Goal: Task Accomplishment & Management: Complete application form

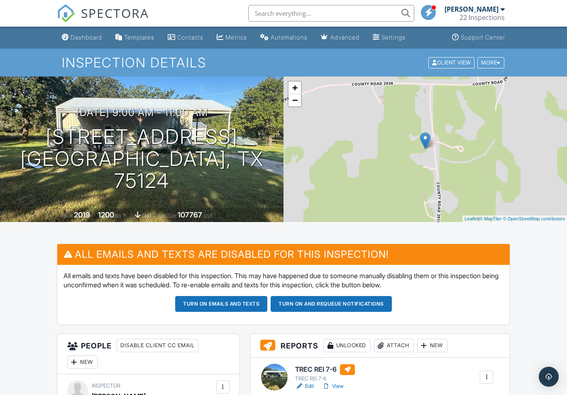
scroll to position [136, 0]
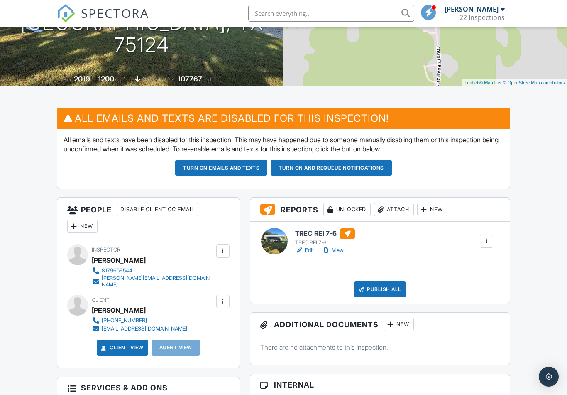
click at [86, 226] on div "New" at bounding box center [82, 225] width 30 height 13
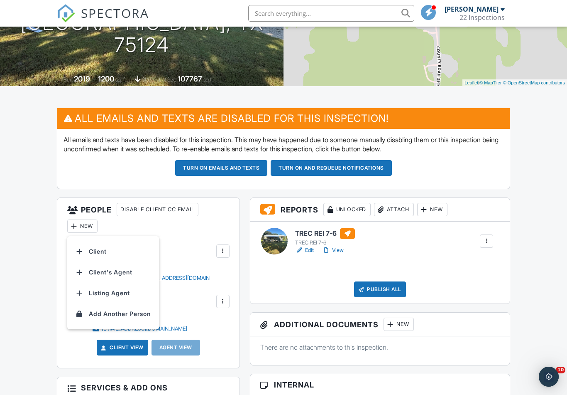
scroll to position [0, 0]
click at [124, 269] on li "Client's Agent" at bounding box center [113, 272] width 82 height 21
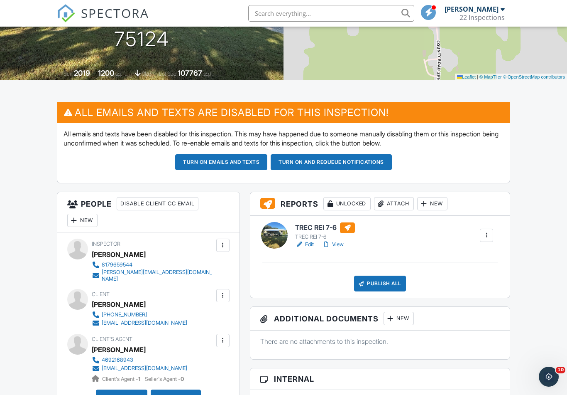
click at [391, 275] on div "Publish All" at bounding box center [380, 283] width 52 height 16
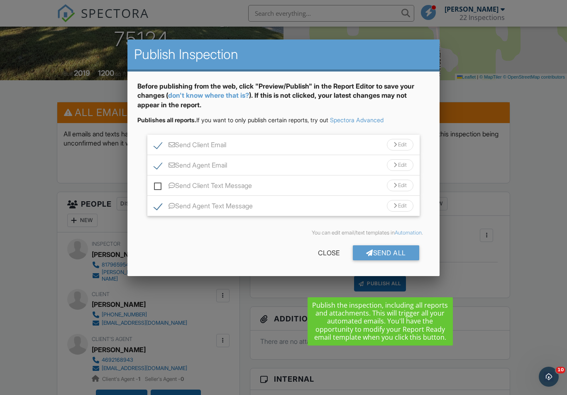
click at [157, 186] on label "Send Client Text Message" at bounding box center [203, 187] width 98 height 10
click at [157, 184] on input "Send Client Text Message" at bounding box center [156, 181] width 5 height 5
checkbox input "true"
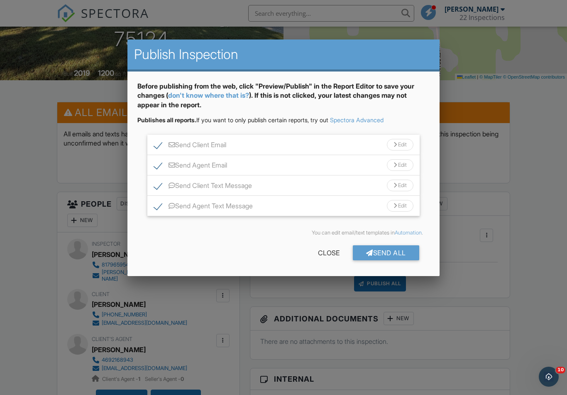
click at [396, 257] on div "Send All" at bounding box center [386, 252] width 66 height 15
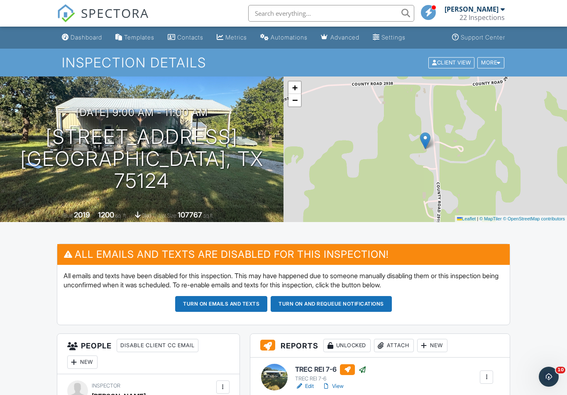
click at [88, 24] on link "SPECTORA" at bounding box center [103, 19] width 92 height 17
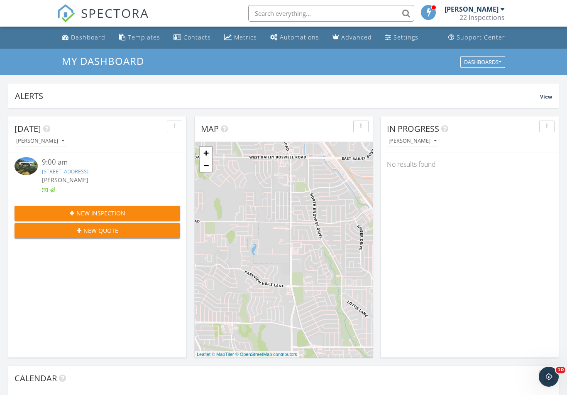
scroll to position [756, 568]
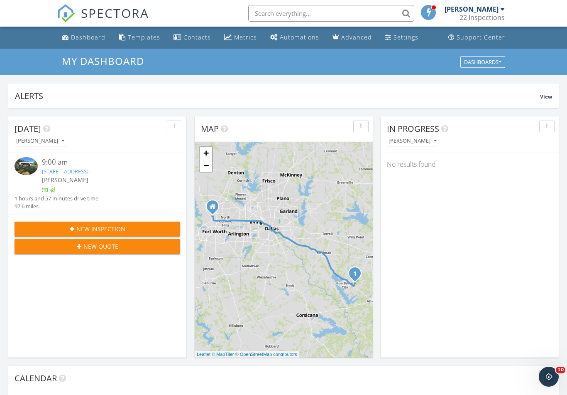
click at [112, 222] on button "New Inspection" at bounding box center [98, 228] width 166 height 15
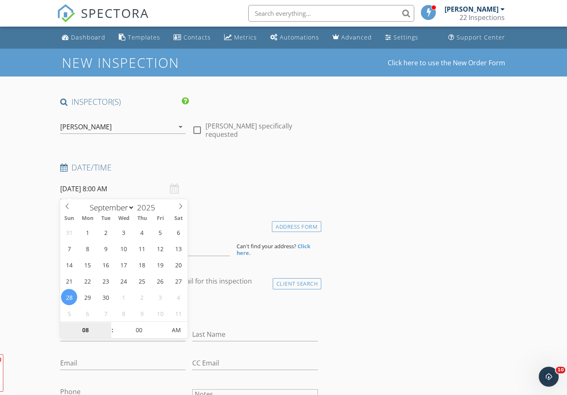
type input "09/28/2025 8:00 AM"
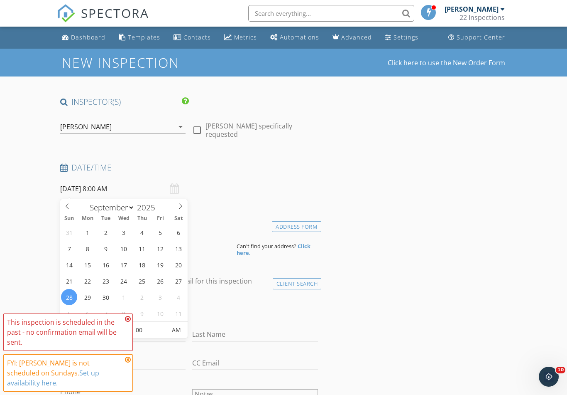
type input "03"
type input "[DATE] 3:00 PM"
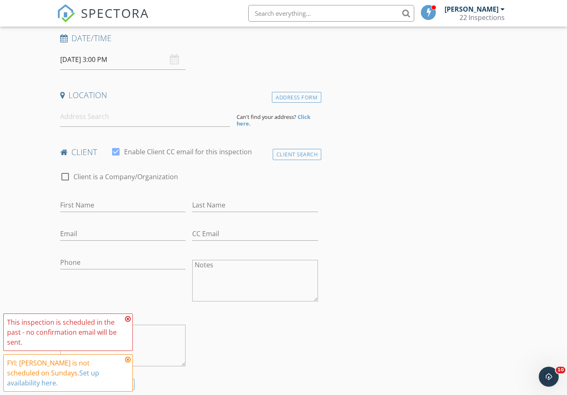
scroll to position [129, 0]
click at [140, 120] on input at bounding box center [145, 117] width 170 height 20
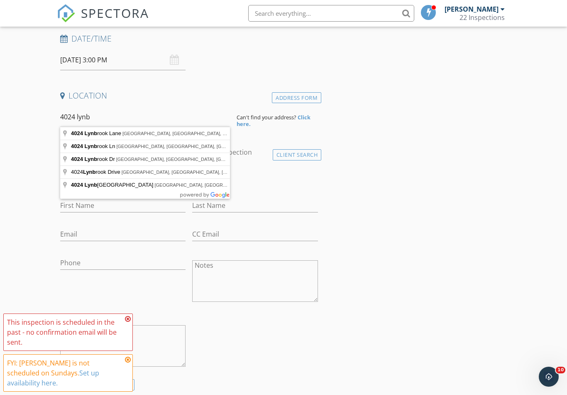
type input "4024 Lynbrook Lane, Arlington, TX, USA"
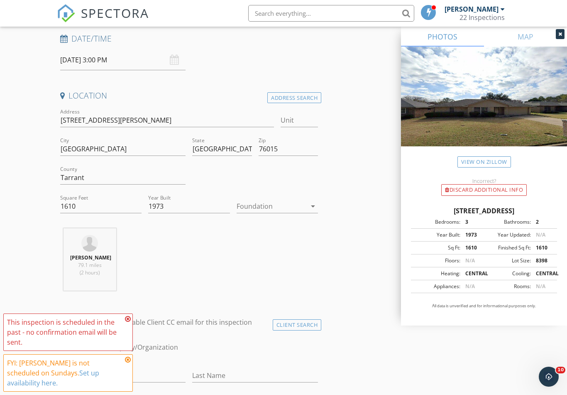
click at [304, 212] on div "Foundation arrow_drop_down" at bounding box center [277, 206] width 81 height 14
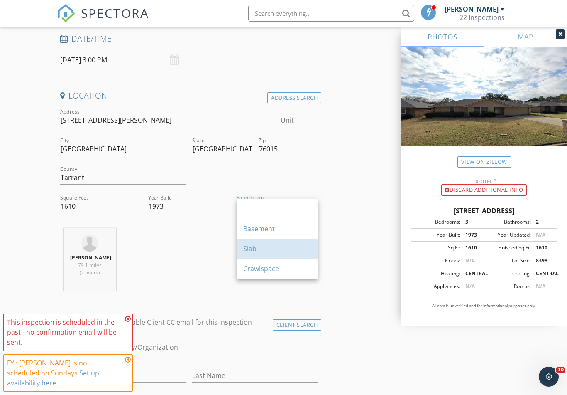
click at [278, 248] on div "Slab" at bounding box center [277, 248] width 68 height 10
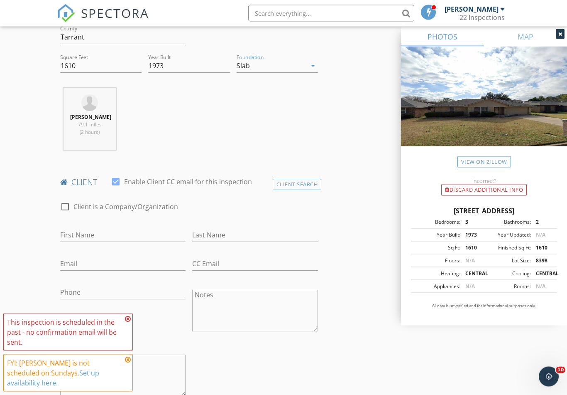
scroll to position [270, 0]
click at [156, 228] on input "First Name" at bounding box center [123, 234] width 126 height 14
type input "[PERSON_NAME]"
click at [128, 258] on input "Email" at bounding box center [123, 262] width 126 height 14
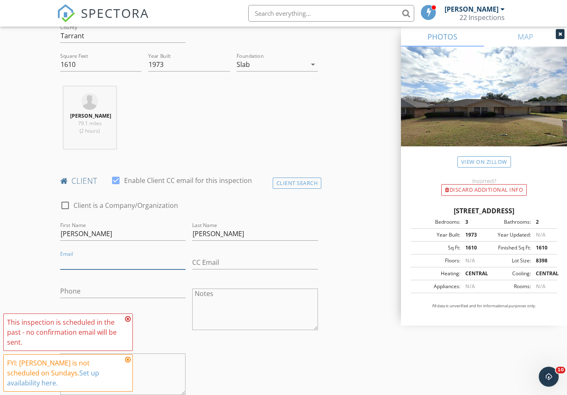
paste input "hectorflores112379@gmail.com"
type input "hectorflores112379@gmail.com"
click at [128, 287] on input "Phone" at bounding box center [123, 291] width 126 height 14
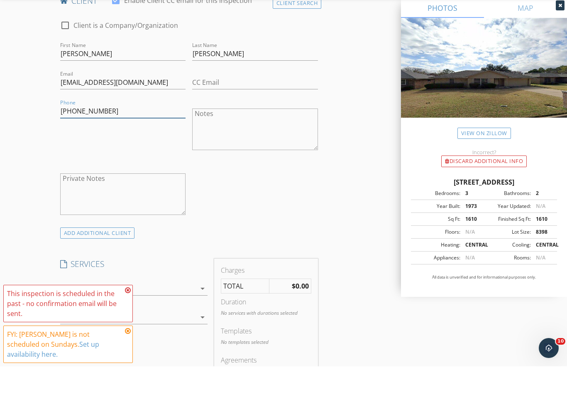
scroll to position [477, 0]
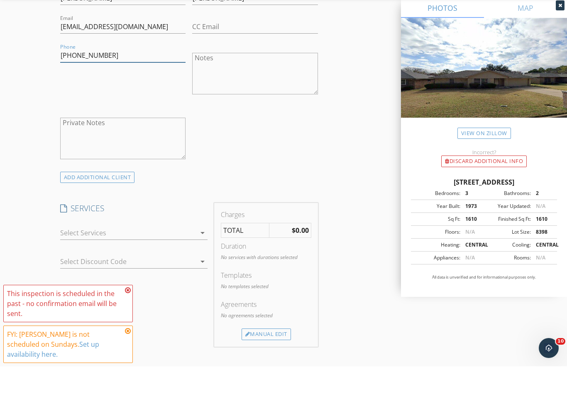
type input "817-721-7305"
click at [205, 256] on icon "arrow_drop_down" at bounding box center [203, 261] width 10 height 10
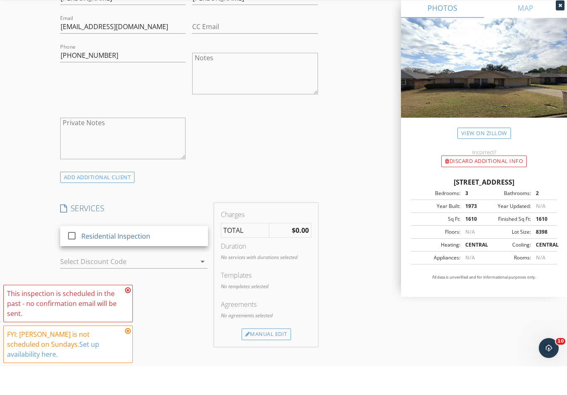
scroll to position [506, 0]
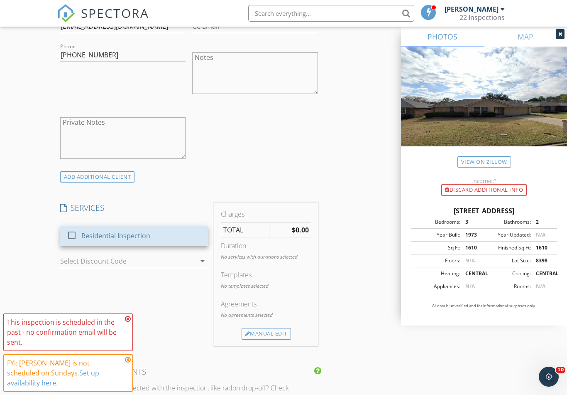
click at [186, 232] on div "Residential Inspection" at bounding box center [141, 235] width 120 height 17
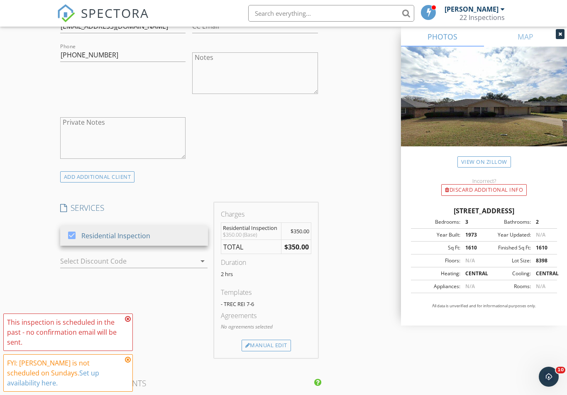
click at [282, 346] on div "Manual Edit" at bounding box center [266, 345] width 49 height 12
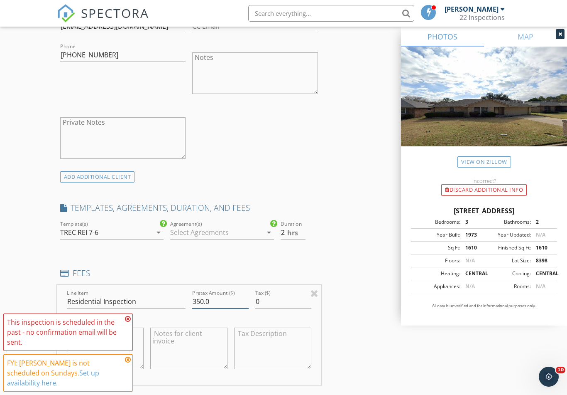
click at [198, 298] on input "350.0" at bounding box center [220, 301] width 56 height 14
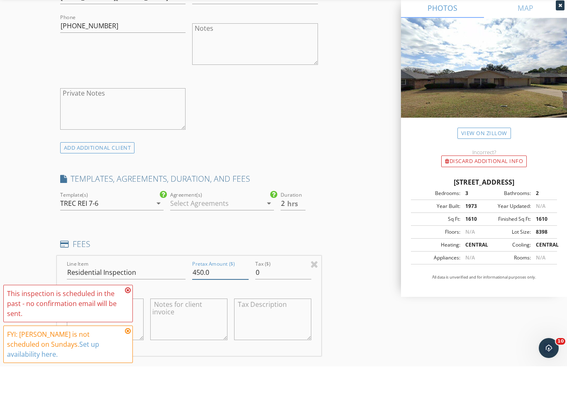
scroll to position [558, 0]
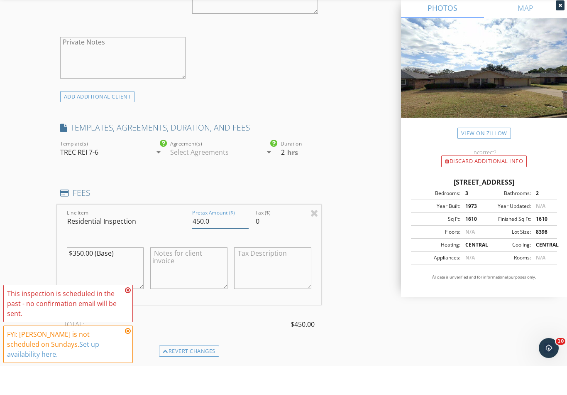
type input "450.0"
click at [70, 276] on textarea "$350.00 (Base)" at bounding box center [105, 297] width 77 height 42
click at [77, 276] on textarea "$350.00 (Base)" at bounding box center [105, 297] width 77 height 42
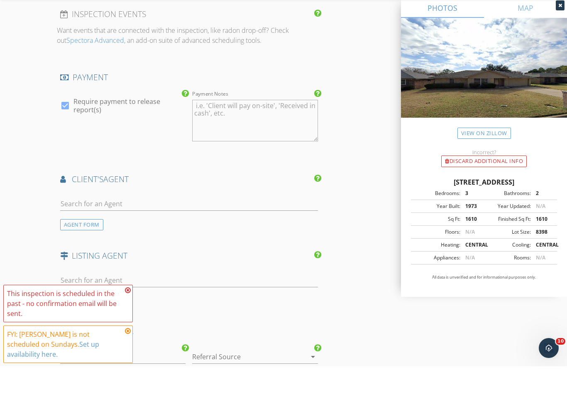
scroll to position [949, 0]
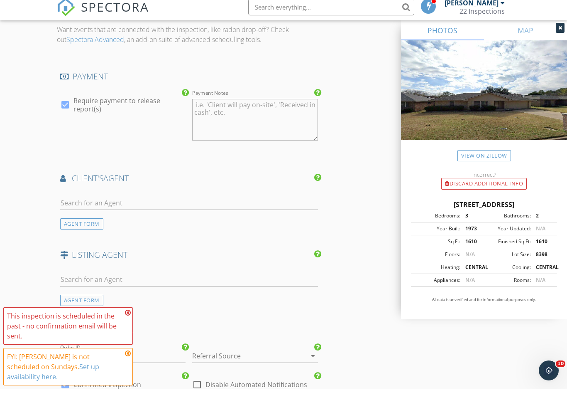
type textarea "$450.00 (Base)"
click at [235, 202] on input "text" at bounding box center [189, 209] width 258 height 14
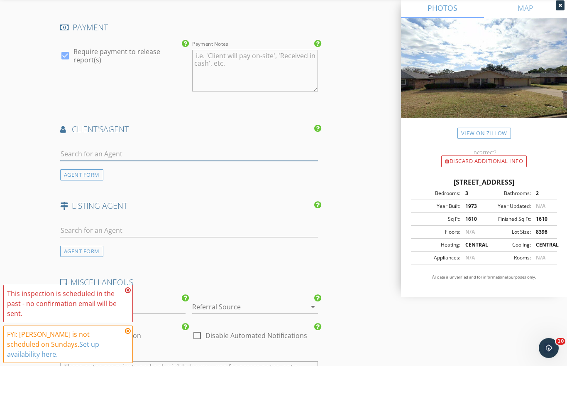
scroll to position [979, 0]
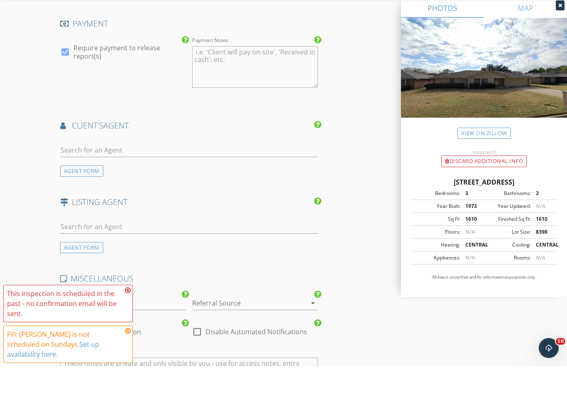
click at [100, 194] on div "AGENT FORM" at bounding box center [81, 199] width 43 height 11
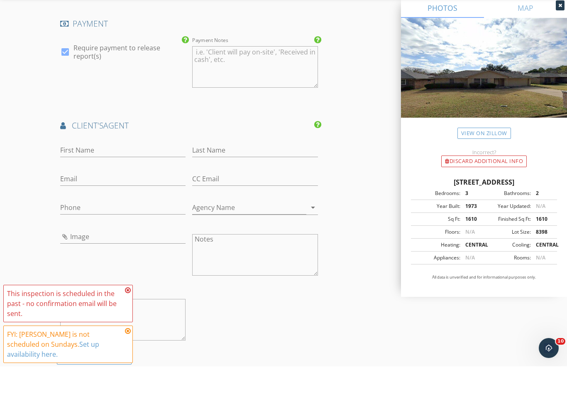
scroll to position [1008, 0]
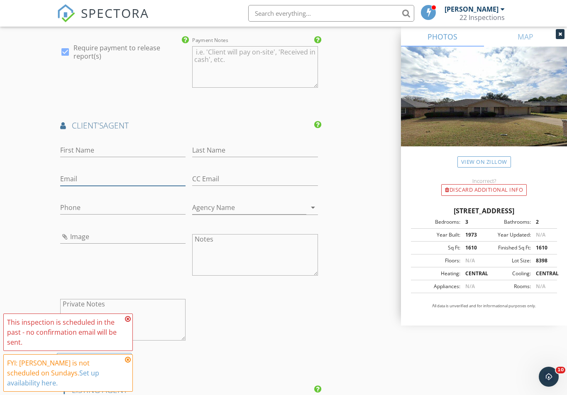
click at [140, 172] on input "Email" at bounding box center [123, 179] width 126 height 14
click at [129, 172] on input "Email" at bounding box center [123, 179] width 126 height 14
paste input "[EMAIL_ADDRESS][DOMAIN_NAME]"
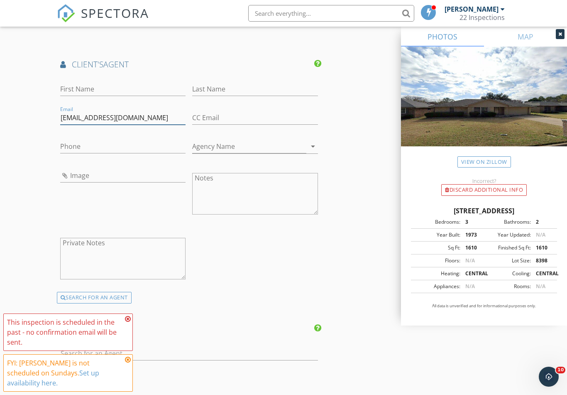
scroll to position [1067, 0]
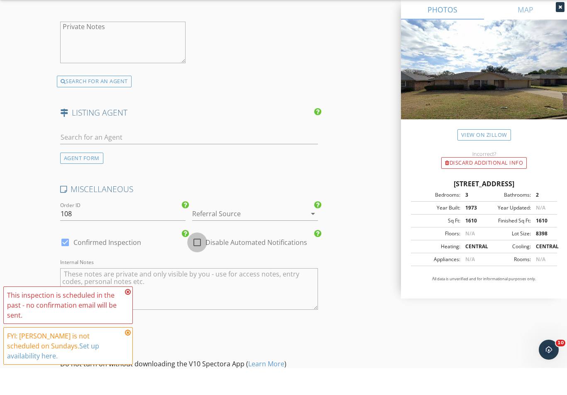
type input "[EMAIL_ADDRESS][DOMAIN_NAME]"
click at [194, 262] on div at bounding box center [197, 269] width 14 height 14
checkbox input "true"
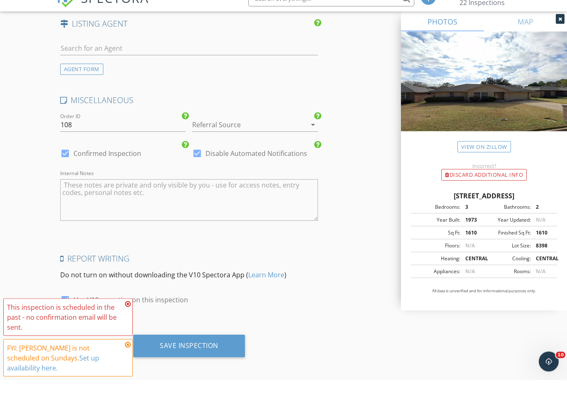
scroll to position [1345, 0]
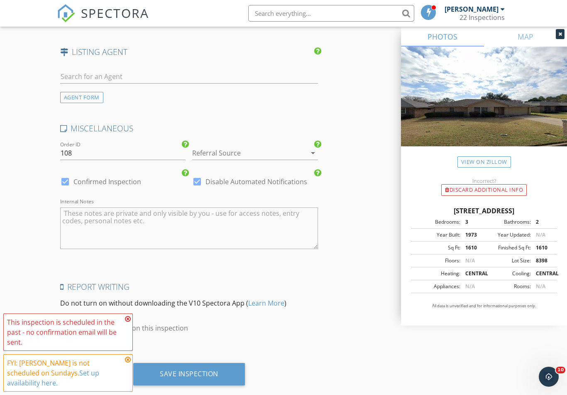
click at [204, 369] on div "Save Inspection" at bounding box center [189, 373] width 59 height 8
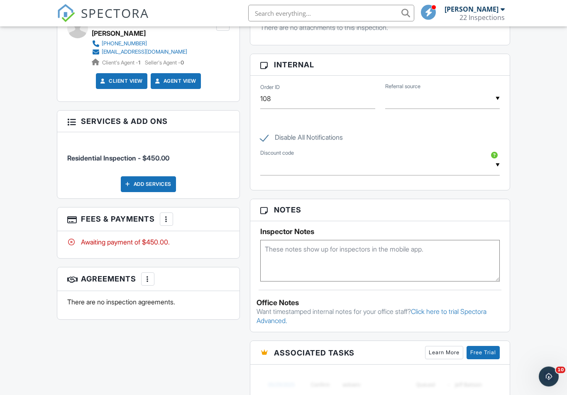
scroll to position [458, 0]
click at [173, 212] on div "More" at bounding box center [166, 218] width 13 height 13
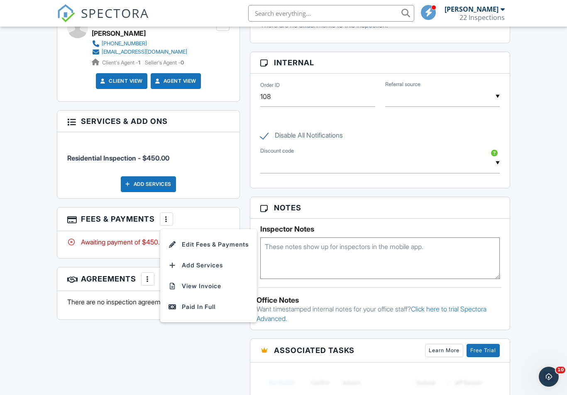
click at [218, 302] on div "Paid In Full" at bounding box center [209, 307] width 80 height 10
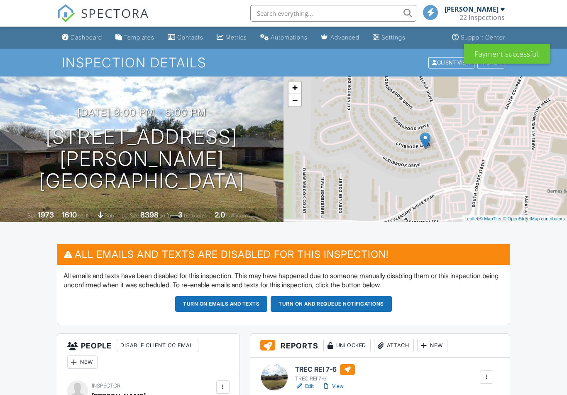
click at [120, 12] on span "SPECTORA" at bounding box center [115, 12] width 68 height 17
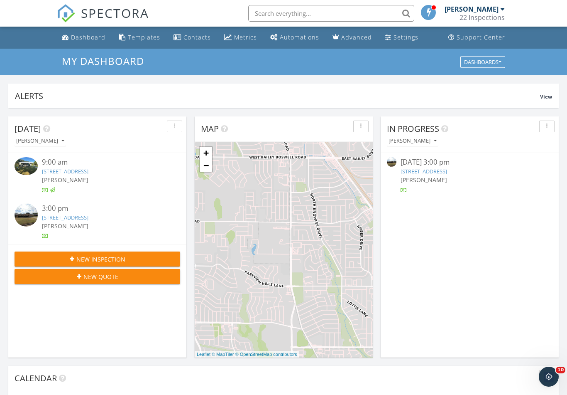
scroll to position [756, 568]
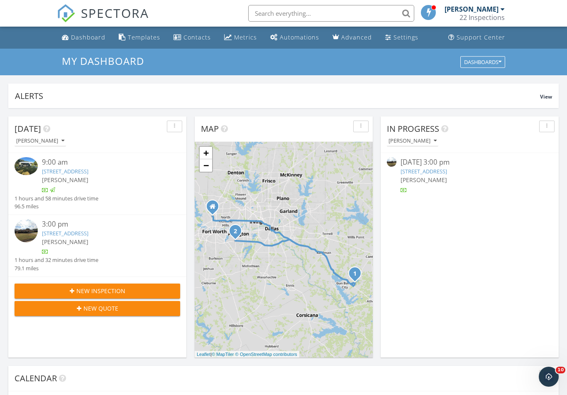
click at [26, 163] on img at bounding box center [26, 165] width 23 height 17
